Goal: Information Seeking & Learning: Learn about a topic

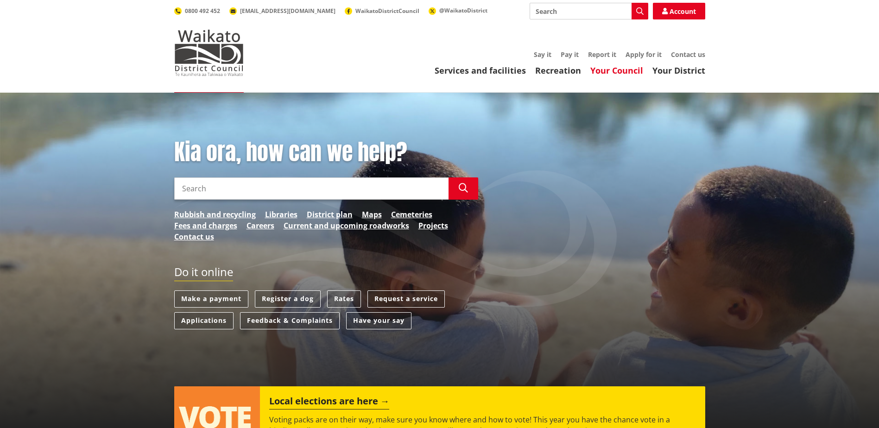
click at [623, 72] on link "Your Council" at bounding box center [616, 70] width 53 height 11
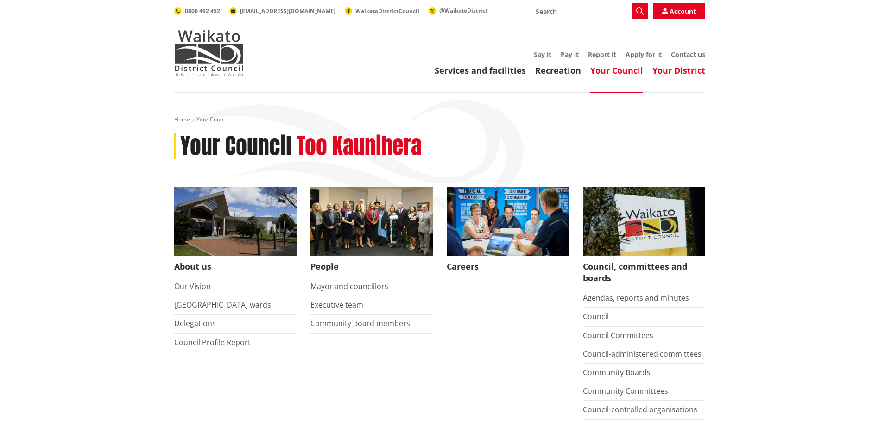
click at [681, 68] on link "Your District" at bounding box center [679, 70] width 53 height 11
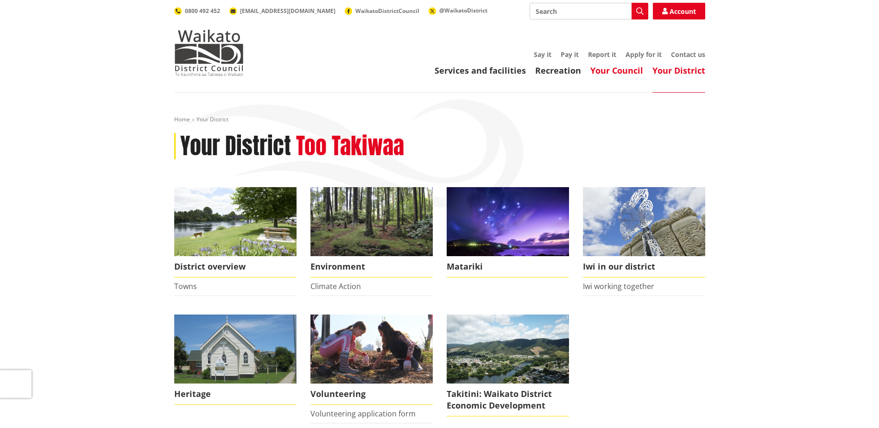
click at [619, 72] on link "Your Council" at bounding box center [616, 70] width 53 height 11
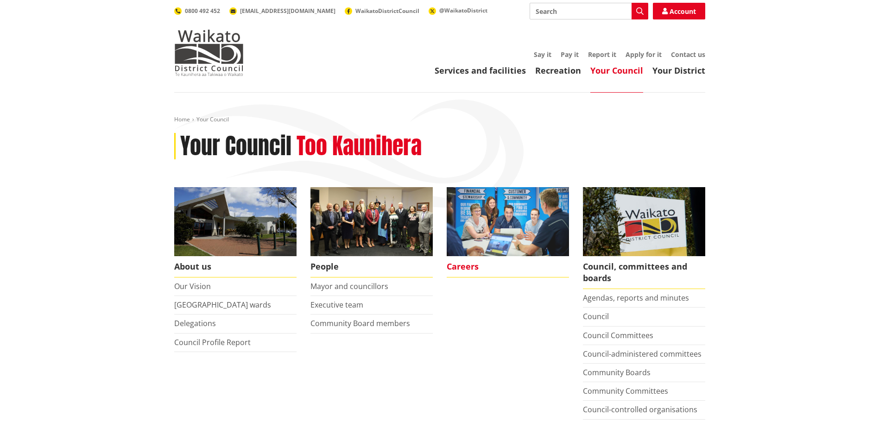
click at [466, 266] on span "Careers" at bounding box center [508, 266] width 122 height 21
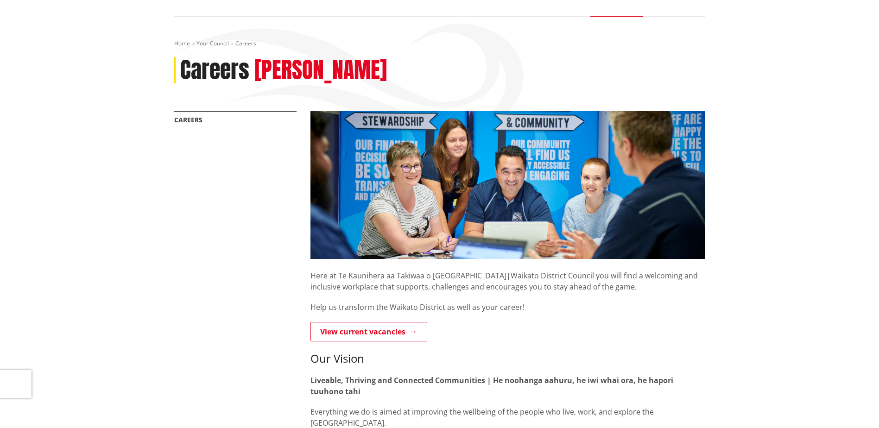
scroll to position [93, 0]
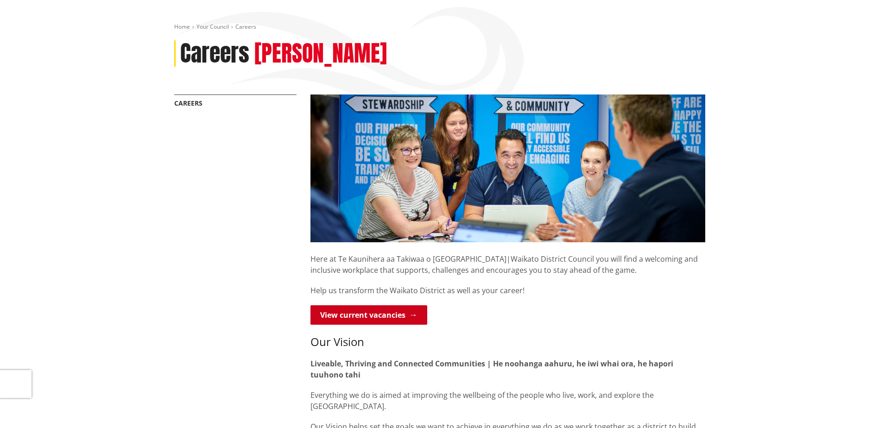
click at [331, 315] on link "View current vacancies" at bounding box center [369, 314] width 117 height 19
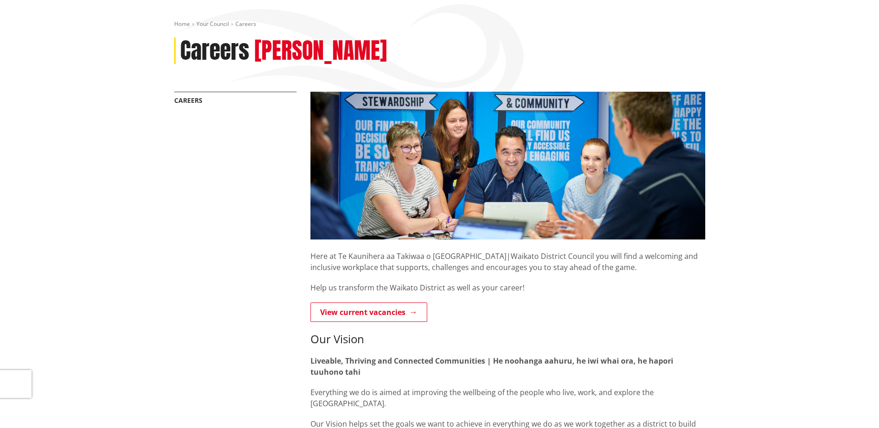
scroll to position [133, 0]
